Goal: Information Seeking & Learning: Find specific fact

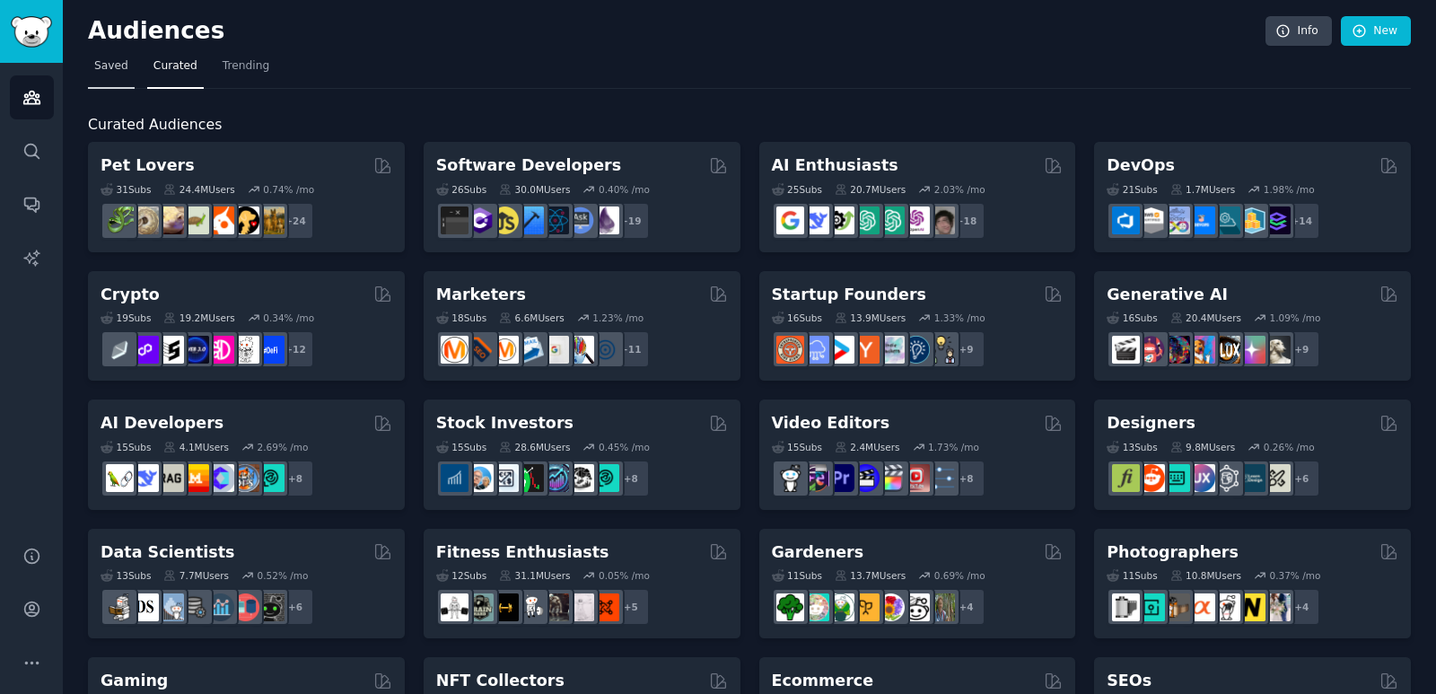
click at [118, 68] on span "Saved" at bounding box center [111, 66] width 34 height 16
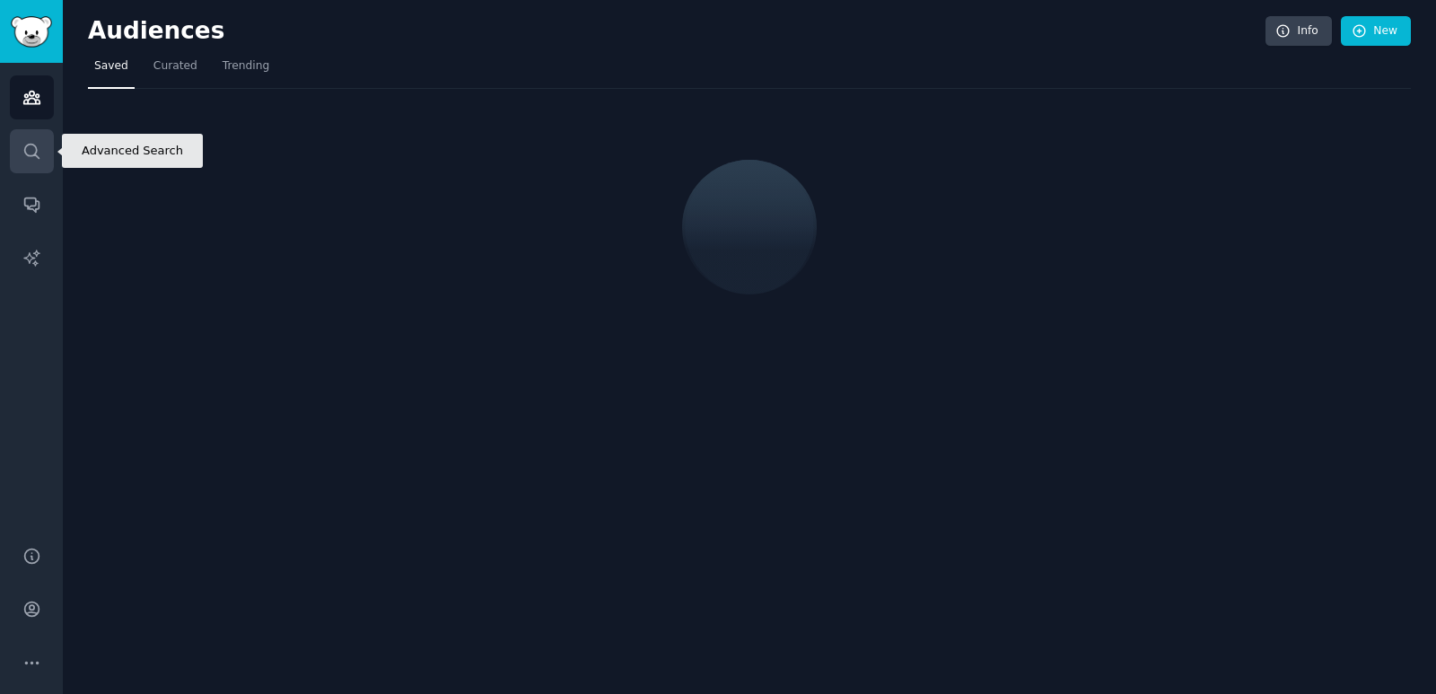
click at [29, 146] on icon "Sidebar" at bounding box center [31, 151] width 19 height 19
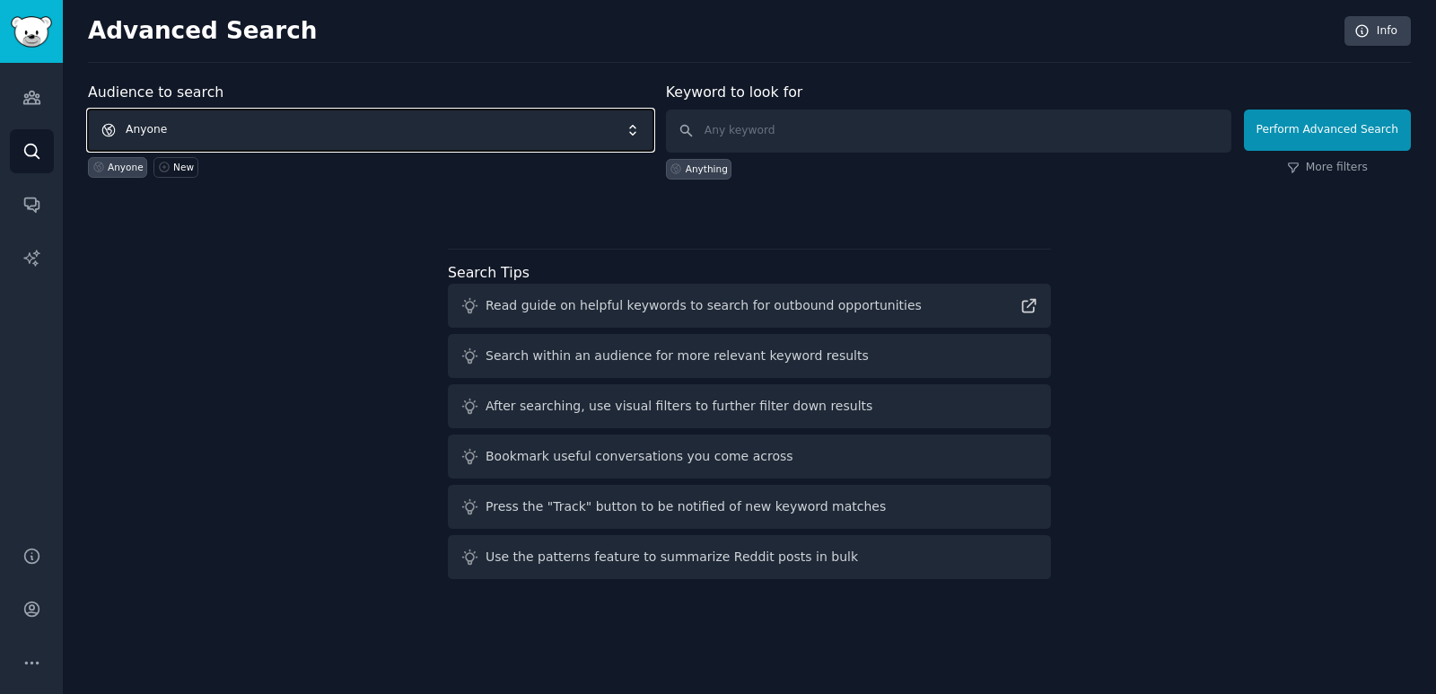
click at [417, 124] on span "Anyone" at bounding box center [370, 129] width 565 height 41
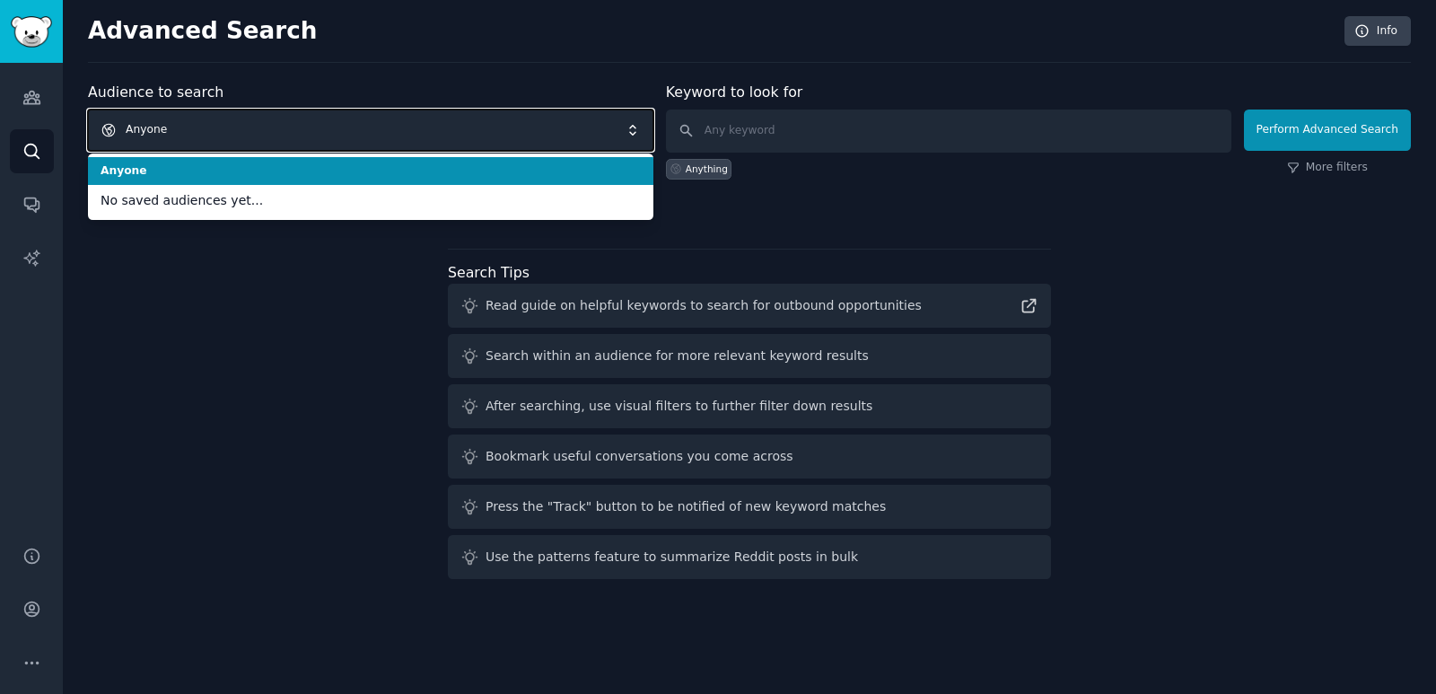
click at [417, 124] on span "Anyone" at bounding box center [370, 129] width 565 height 41
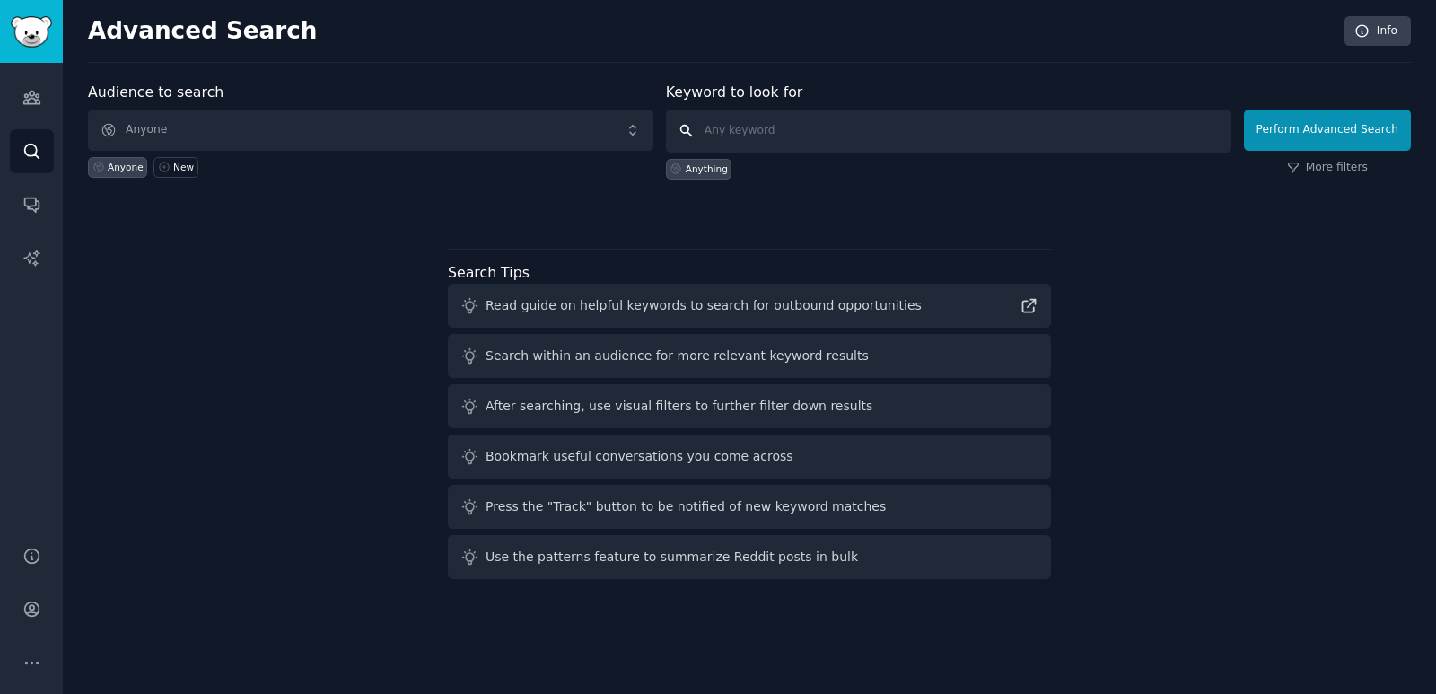
click at [765, 132] on input "text" at bounding box center [948, 130] width 565 height 43
type input "[PERSON_NAME]"
click button "Perform Advanced Search" at bounding box center [1327, 129] width 167 height 41
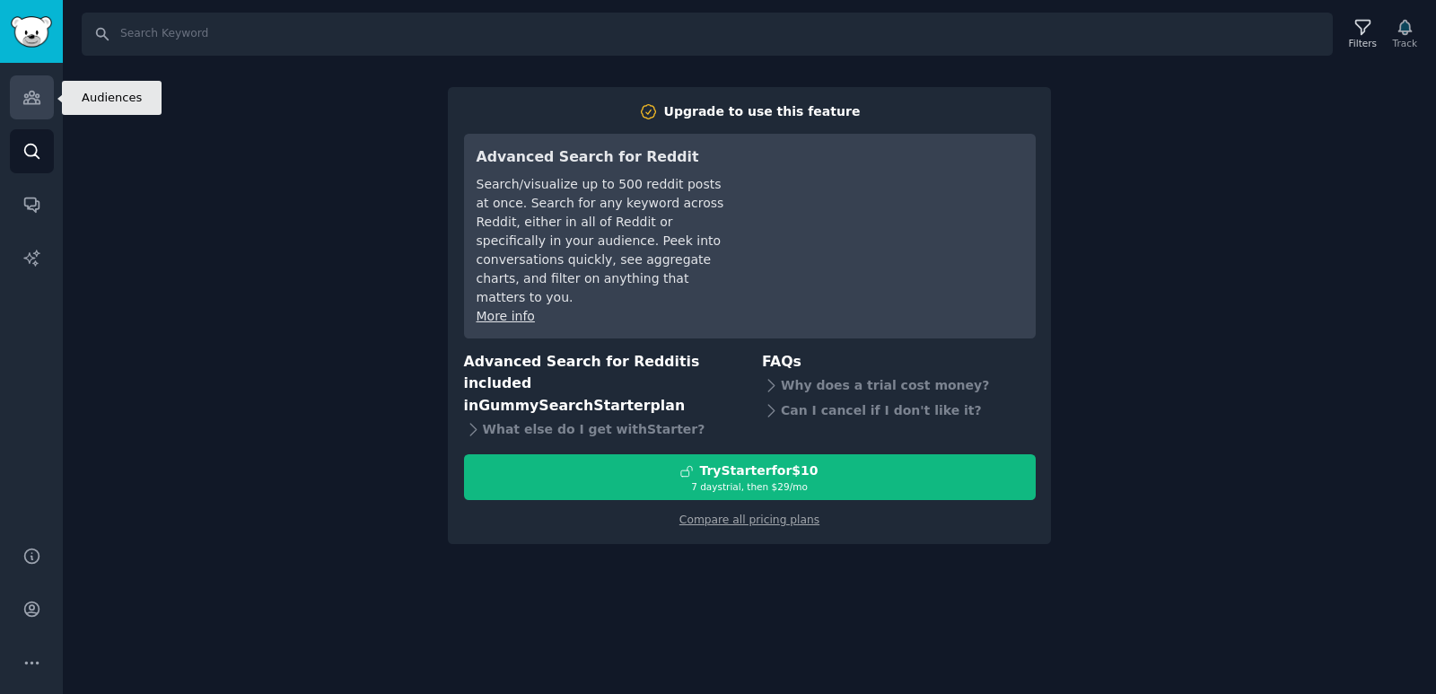
click at [24, 97] on icon "Sidebar" at bounding box center [31, 98] width 16 height 13
